Goal: Information Seeking & Learning: Learn about a topic

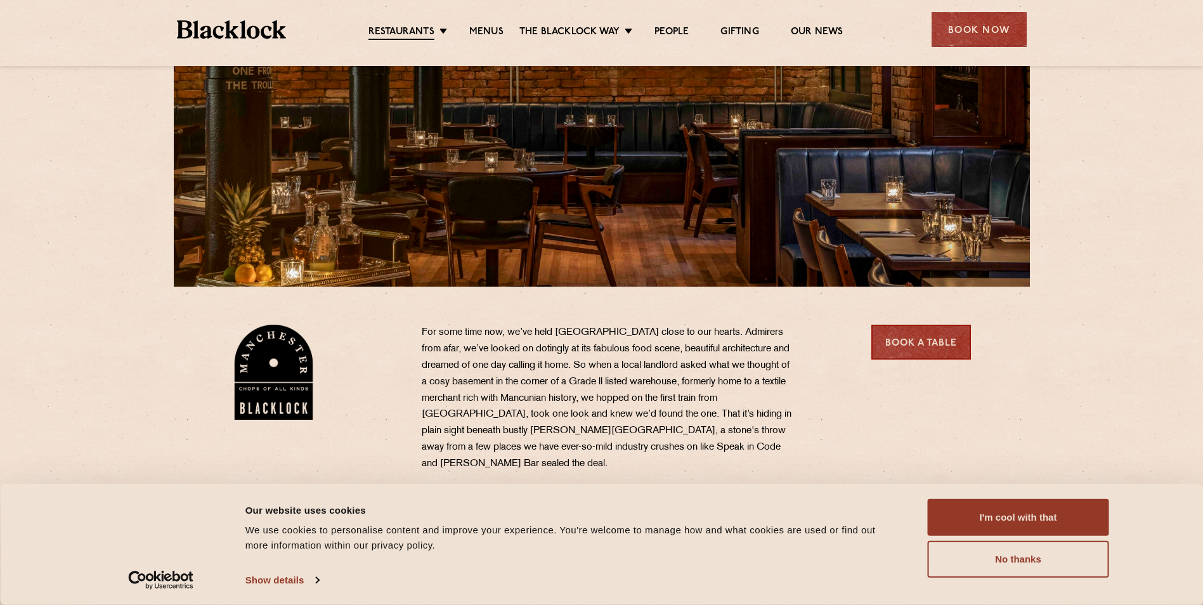
scroll to position [396, 0]
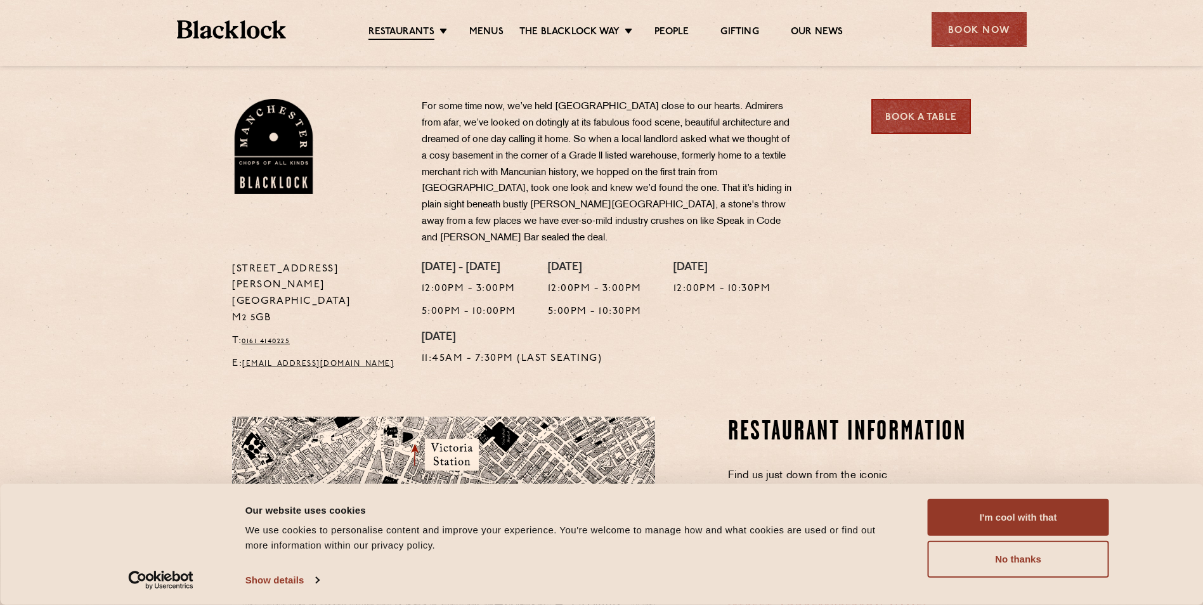
click at [994, 517] on button "I'm cool with that" at bounding box center [1018, 517] width 181 height 37
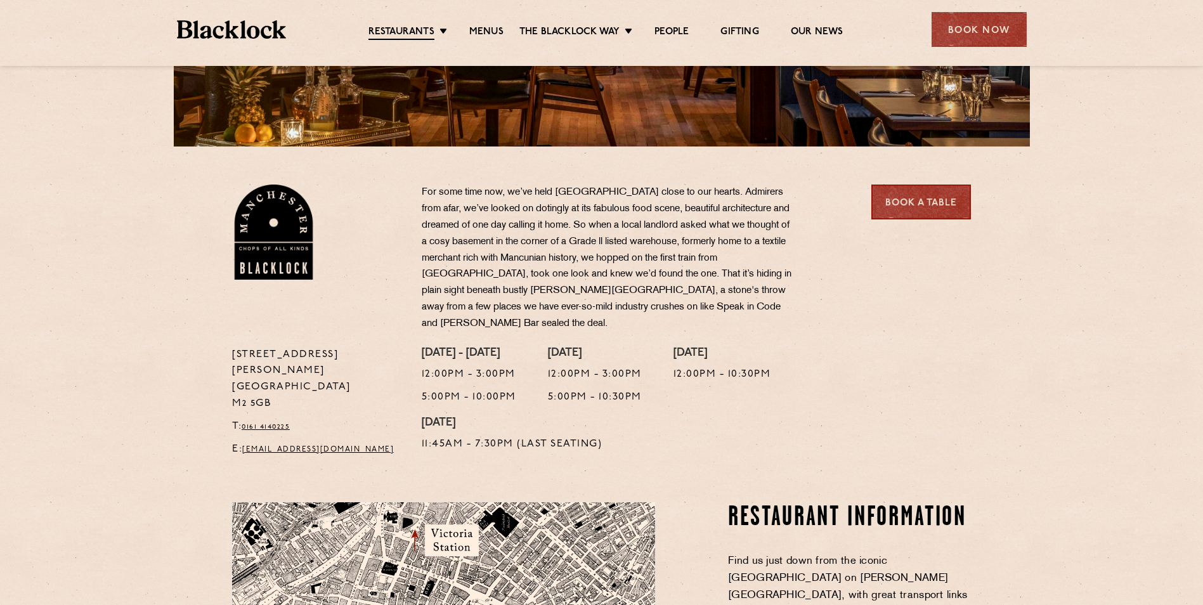
scroll to position [0, 0]
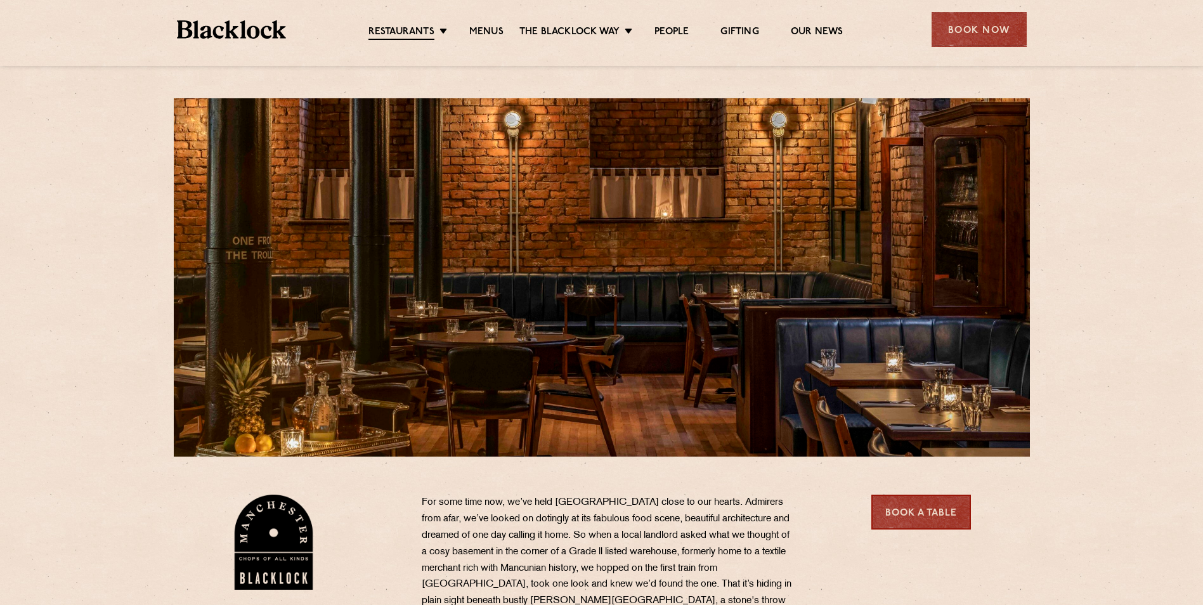
click at [484, 30] on link "Menus" at bounding box center [486, 32] width 34 height 13
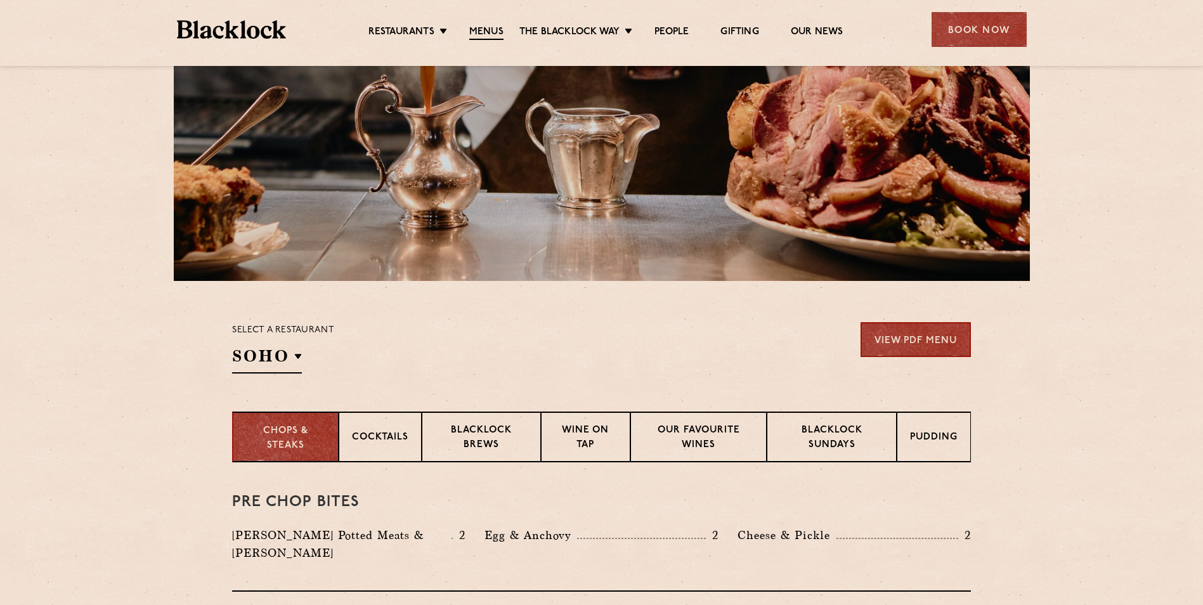
scroll to position [176, 0]
click at [294, 359] on h2 "SOHO" at bounding box center [267, 358] width 70 height 29
click at [0, 0] on li "[GEOGRAPHIC_DATA]" at bounding box center [0, 0] width 0 height 0
click at [1062, 391] on section "Select a restaurant Manchester Soho Birmingham City Shoreditch Covent Garden Ca…" at bounding box center [601, 345] width 1203 height 131
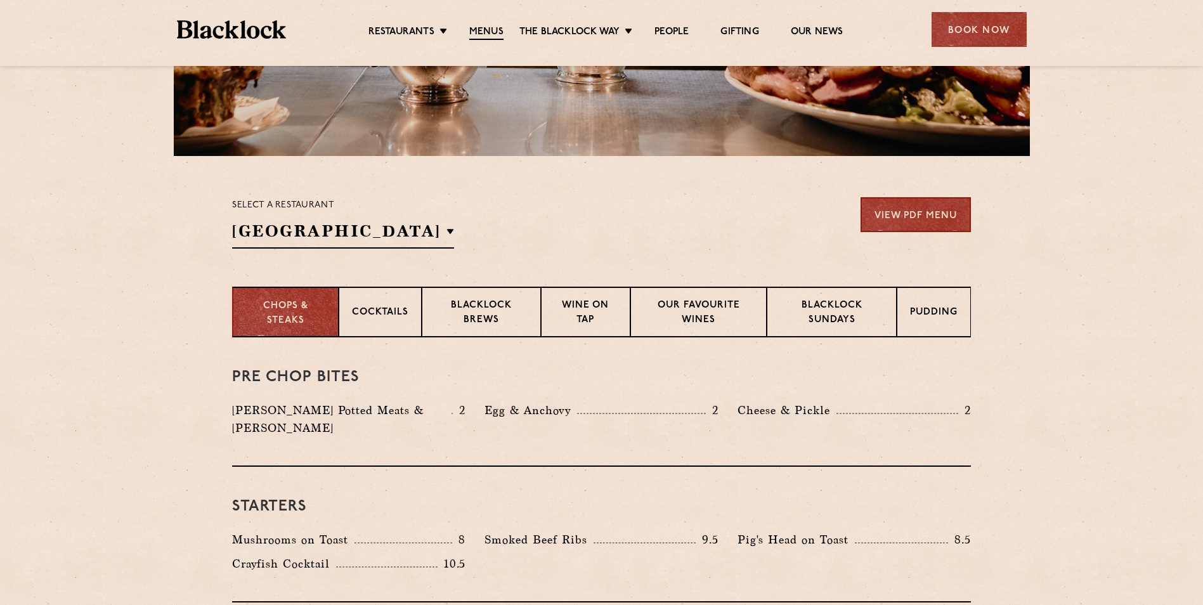
scroll to position [313, 0]
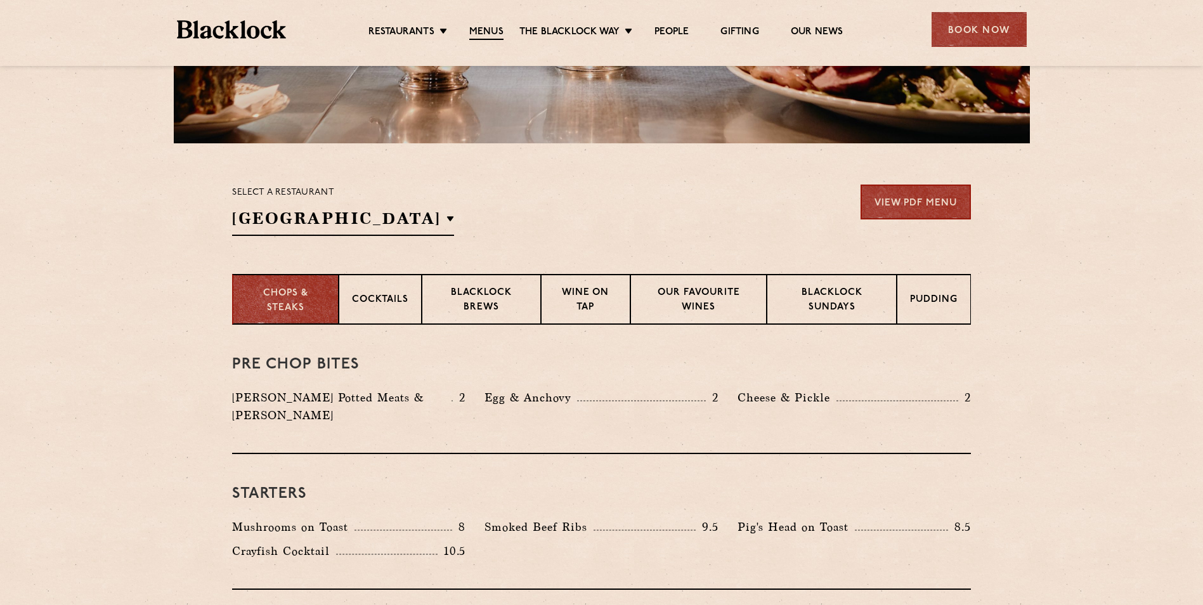
click at [854, 287] on p "Blacklock Sundays" at bounding box center [831, 301] width 103 height 30
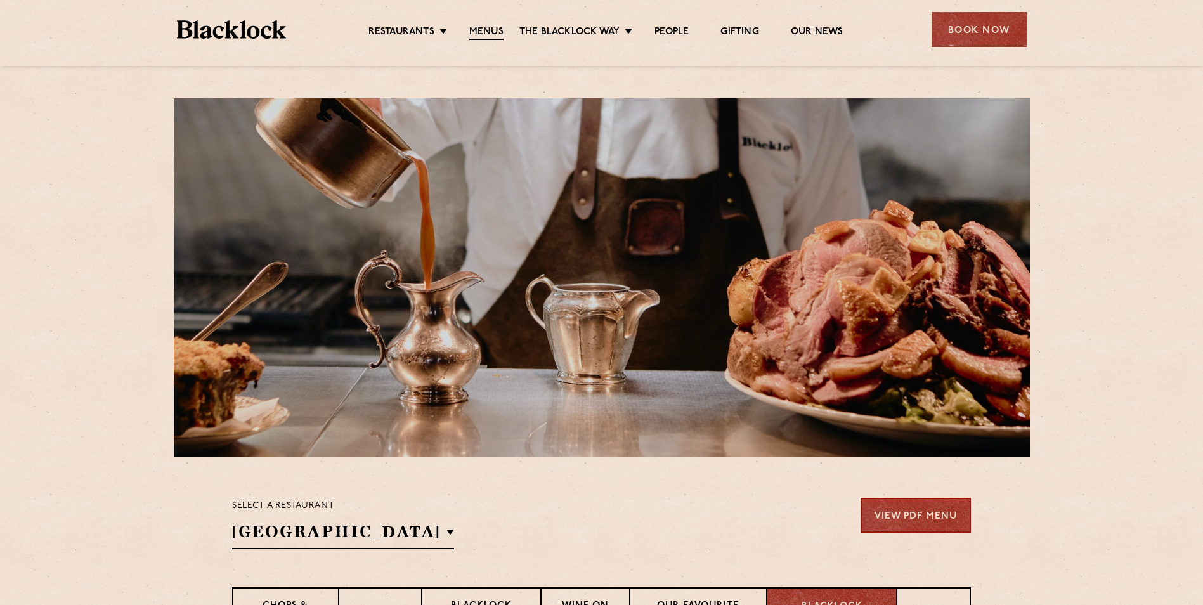
scroll to position [200, 0]
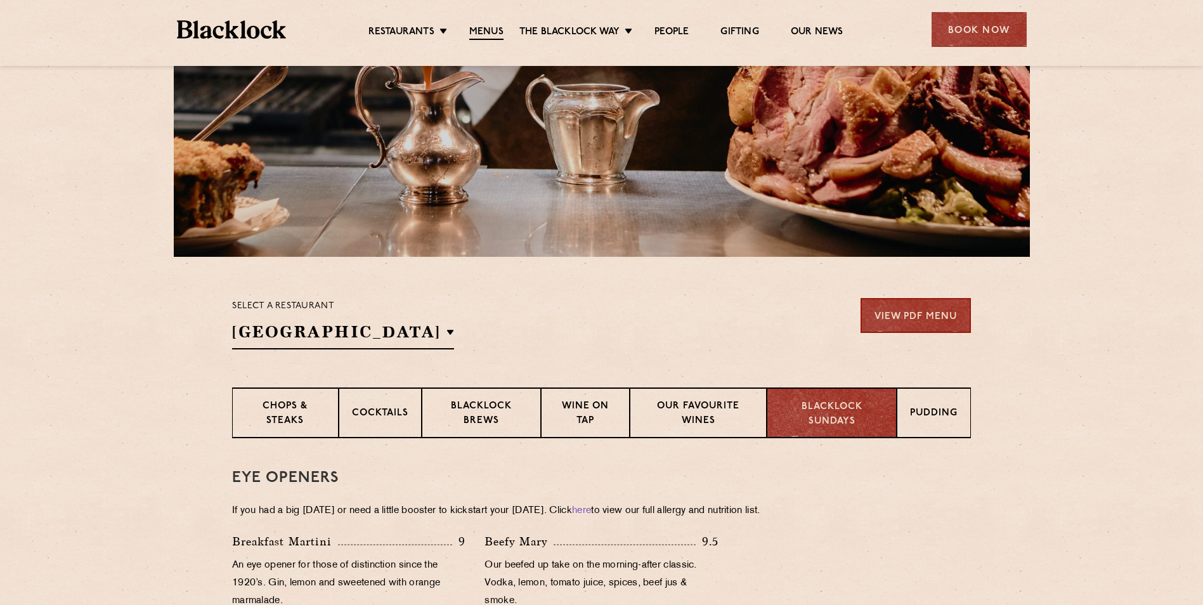
click at [585, 395] on div "Wine on Tap" at bounding box center [585, 412] width 89 height 51
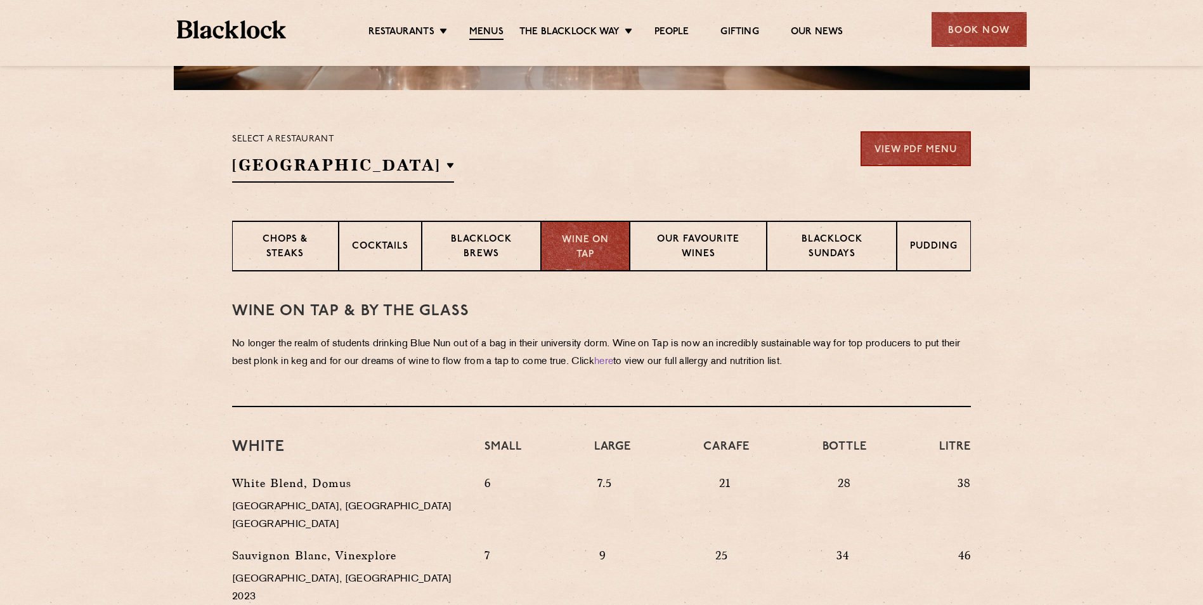
scroll to position [365, 0]
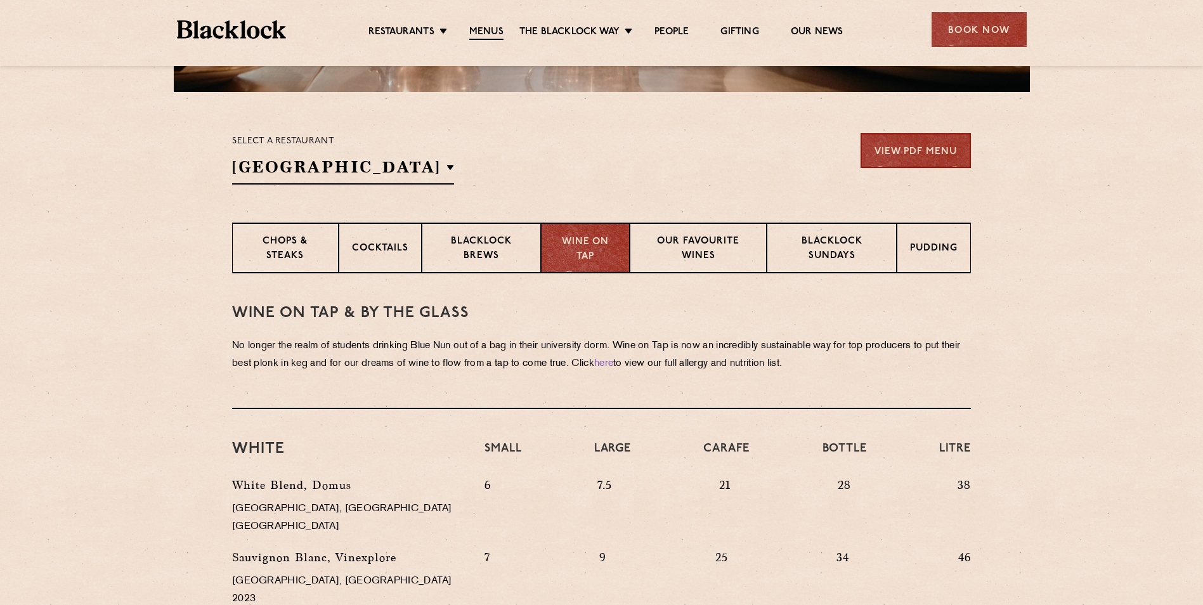
click at [703, 252] on p "Our favourite wines" at bounding box center [698, 250] width 110 height 30
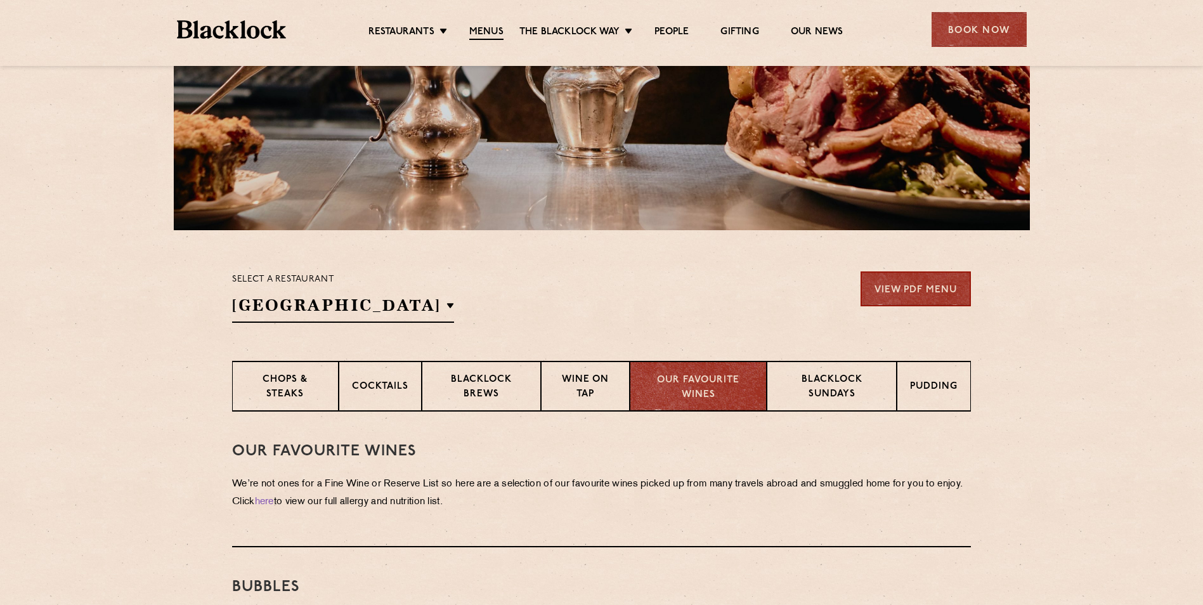
scroll to position [328, 0]
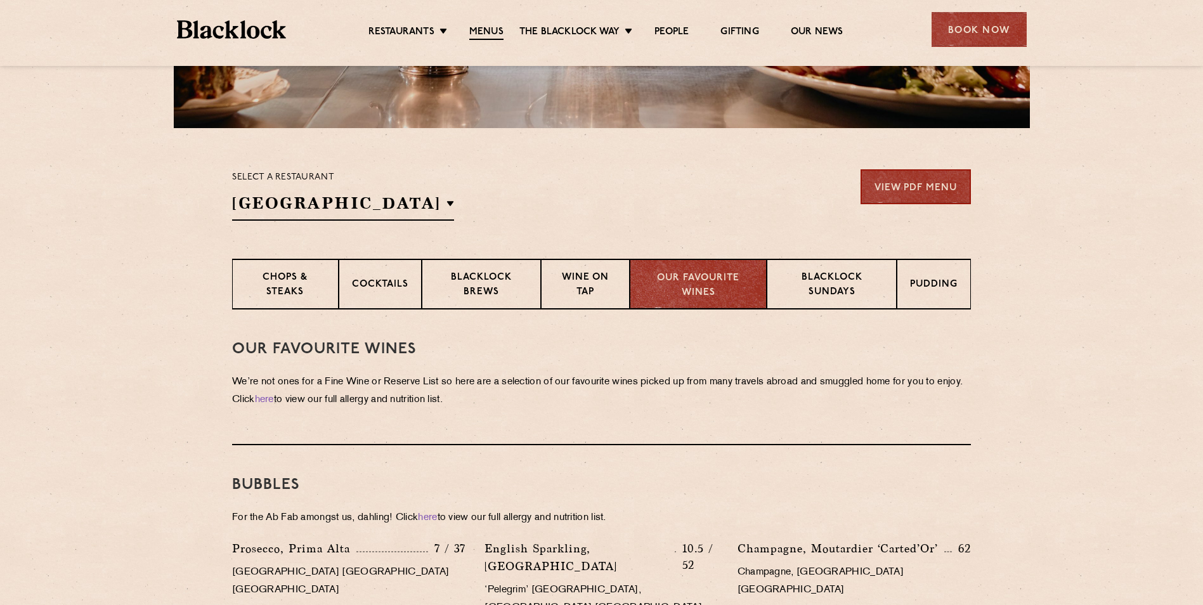
click at [817, 276] on p "Blacklock Sundays" at bounding box center [831, 286] width 103 height 30
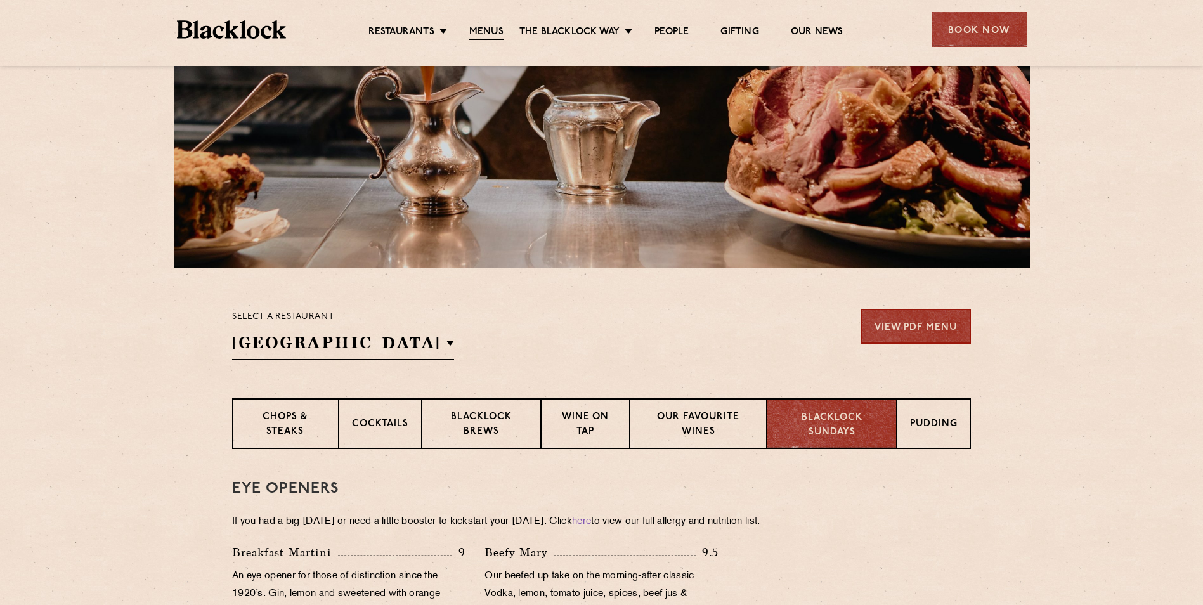
scroll to position [0, 0]
